Goal: Navigation & Orientation: Find specific page/section

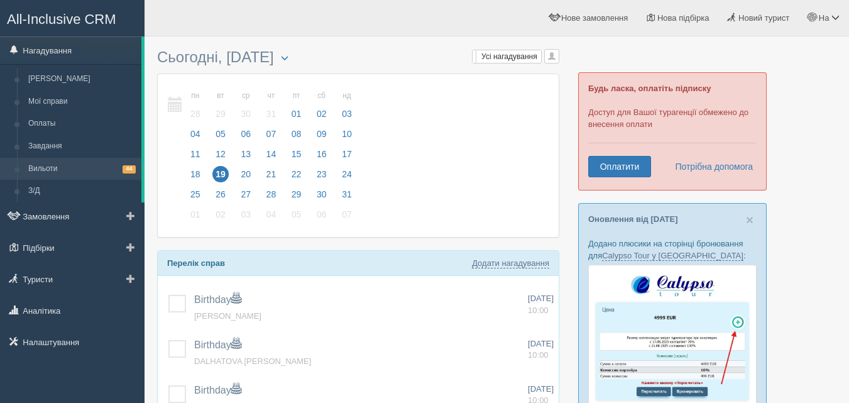
click at [59, 158] on link "Вильоти 44" at bounding box center [82, 169] width 119 height 23
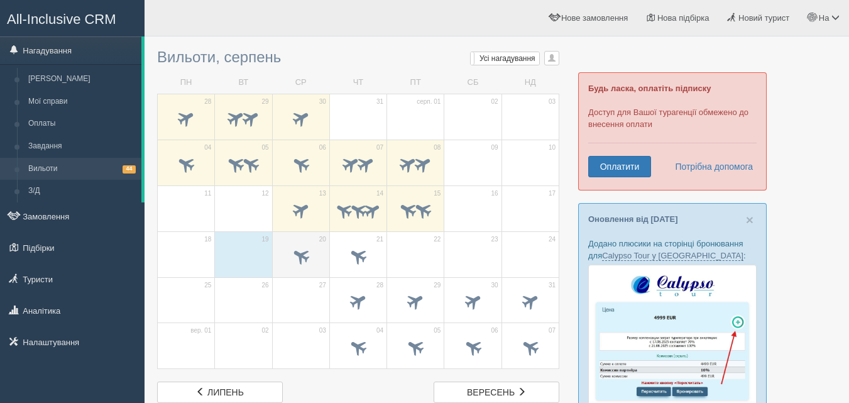
click at [319, 256] on span at bounding box center [301, 256] width 44 height 21
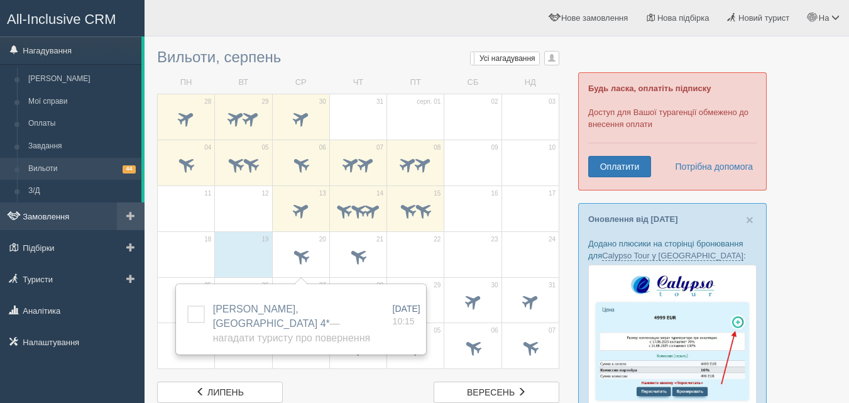
click at [90, 217] on link "Замовлення" at bounding box center [72, 216] width 145 height 28
